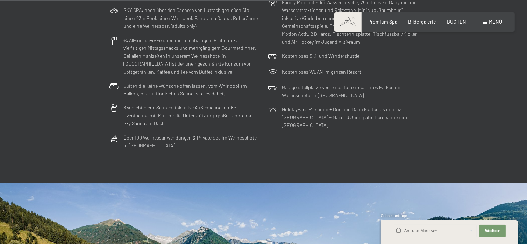
scroll to position [1610, 0]
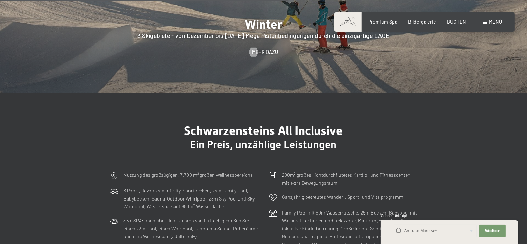
click at [485, 24] on span at bounding box center [486, 22] width 4 height 3
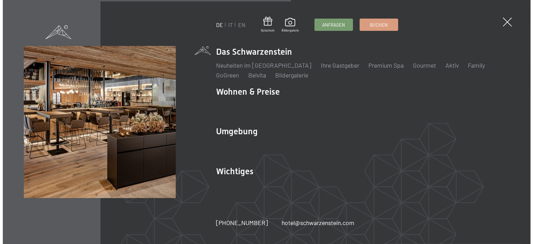
scroll to position [1619, 0]
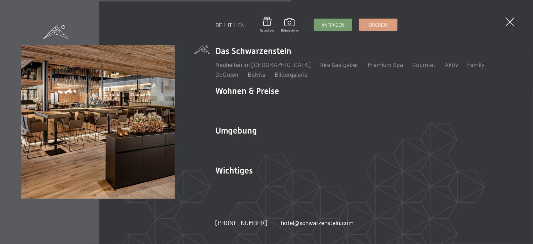
click at [230, 23] on link "IT" at bounding box center [229, 24] width 5 height 7
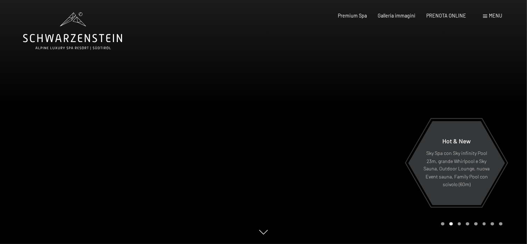
click at [378, 201] on div at bounding box center [396, 122] width 264 height 244
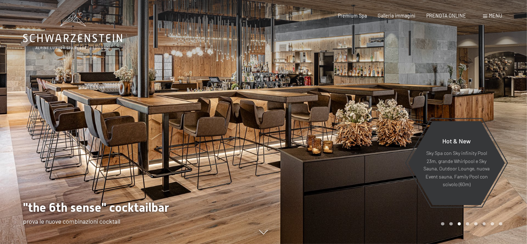
click at [378, 201] on div at bounding box center [396, 122] width 264 height 244
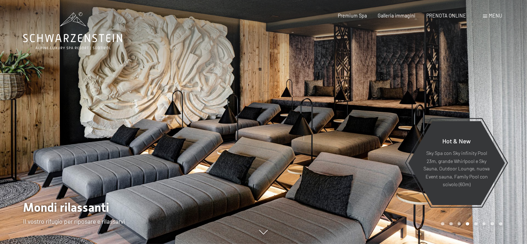
click at [378, 201] on div at bounding box center [396, 122] width 264 height 244
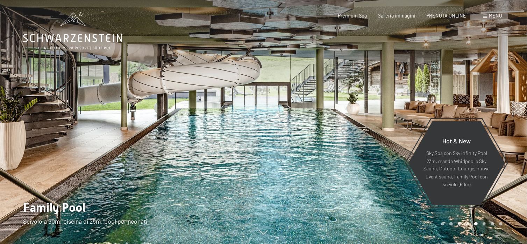
click at [378, 201] on div at bounding box center [396, 122] width 264 height 244
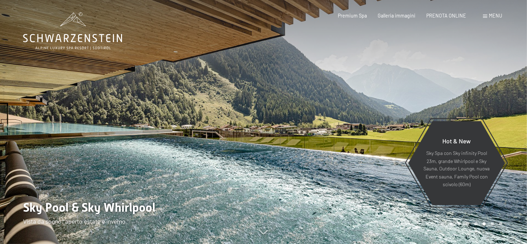
click at [487, 17] on span at bounding box center [486, 16] width 4 height 3
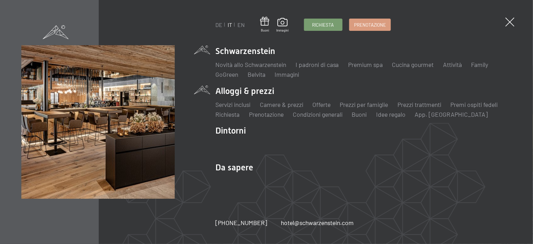
click at [254, 90] on li "Alloggi & prezzi Servizi inclusi Camere & prezzi Lista Offerte Lista Prezzi per…" at bounding box center [363, 102] width 296 height 34
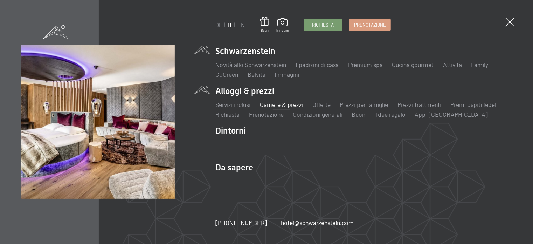
click at [270, 100] on link "Camere & prezzi" at bounding box center [281, 104] width 43 height 8
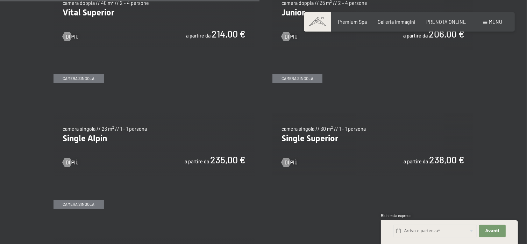
scroll to position [980, 0]
